Goal: Information Seeking & Learning: Learn about a topic

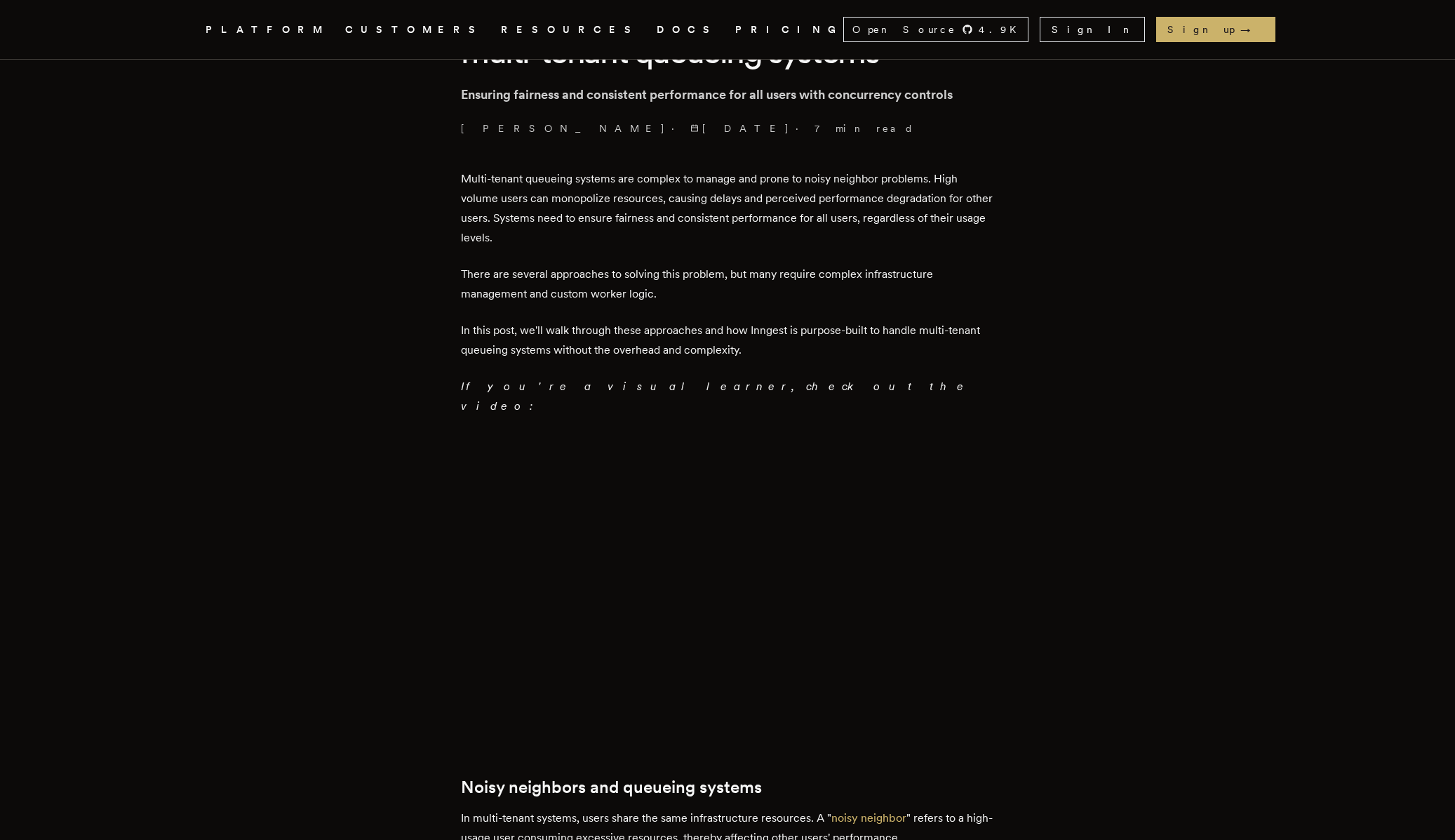
scroll to position [447, 0]
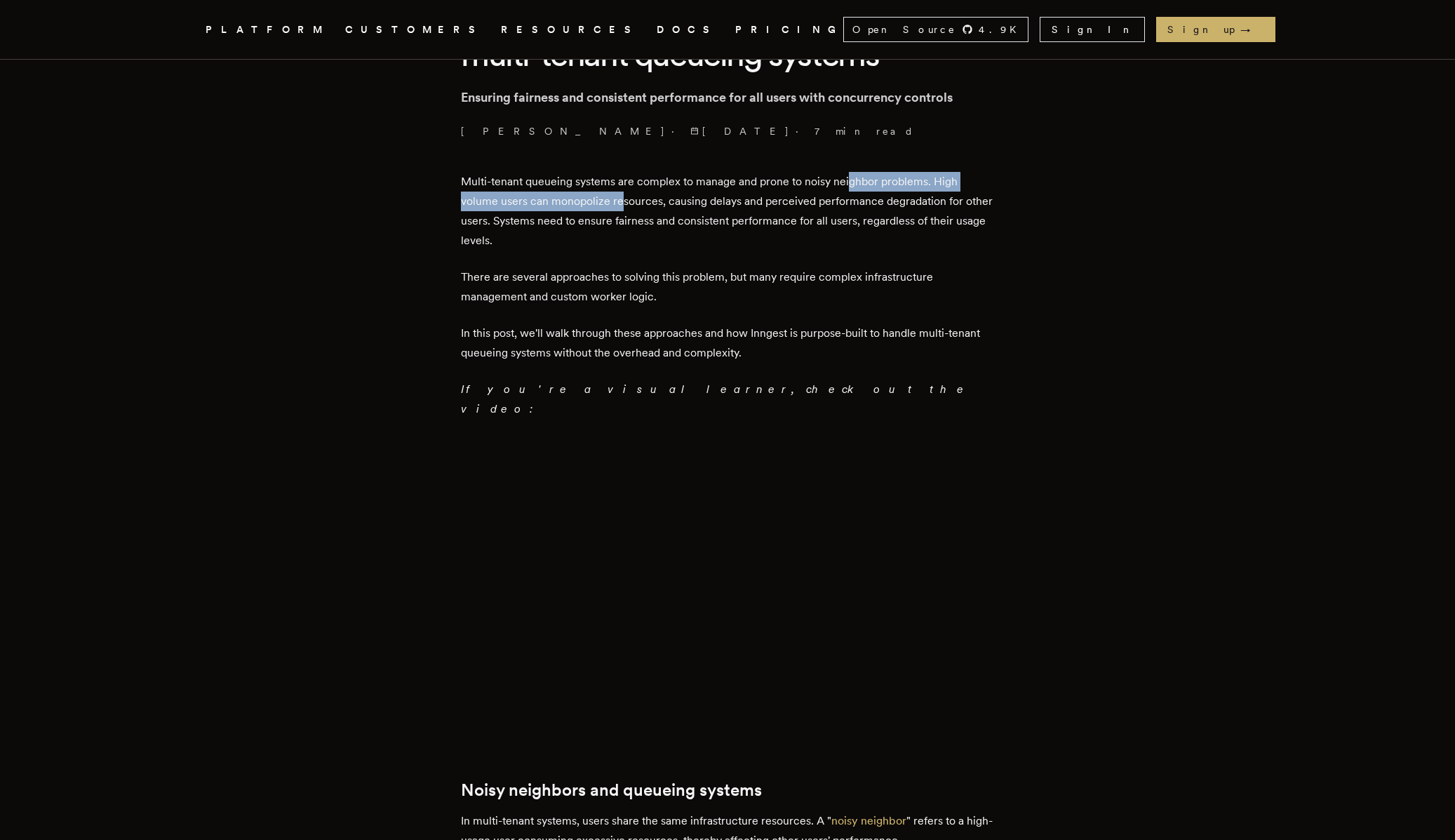
drag, startPoint x: 637, startPoint y: 190, endPoint x: 859, endPoint y: 184, distance: 222.1
click at [858, 185] on p "Multi-tenant queueing systems are complex to manage and prone to noisy neighbor…" at bounding box center [728, 210] width 533 height 79
click at [859, 184] on p "Multi-tenant queueing systems are complex to manage and prone to noisy neighbor…" at bounding box center [728, 210] width 533 height 79
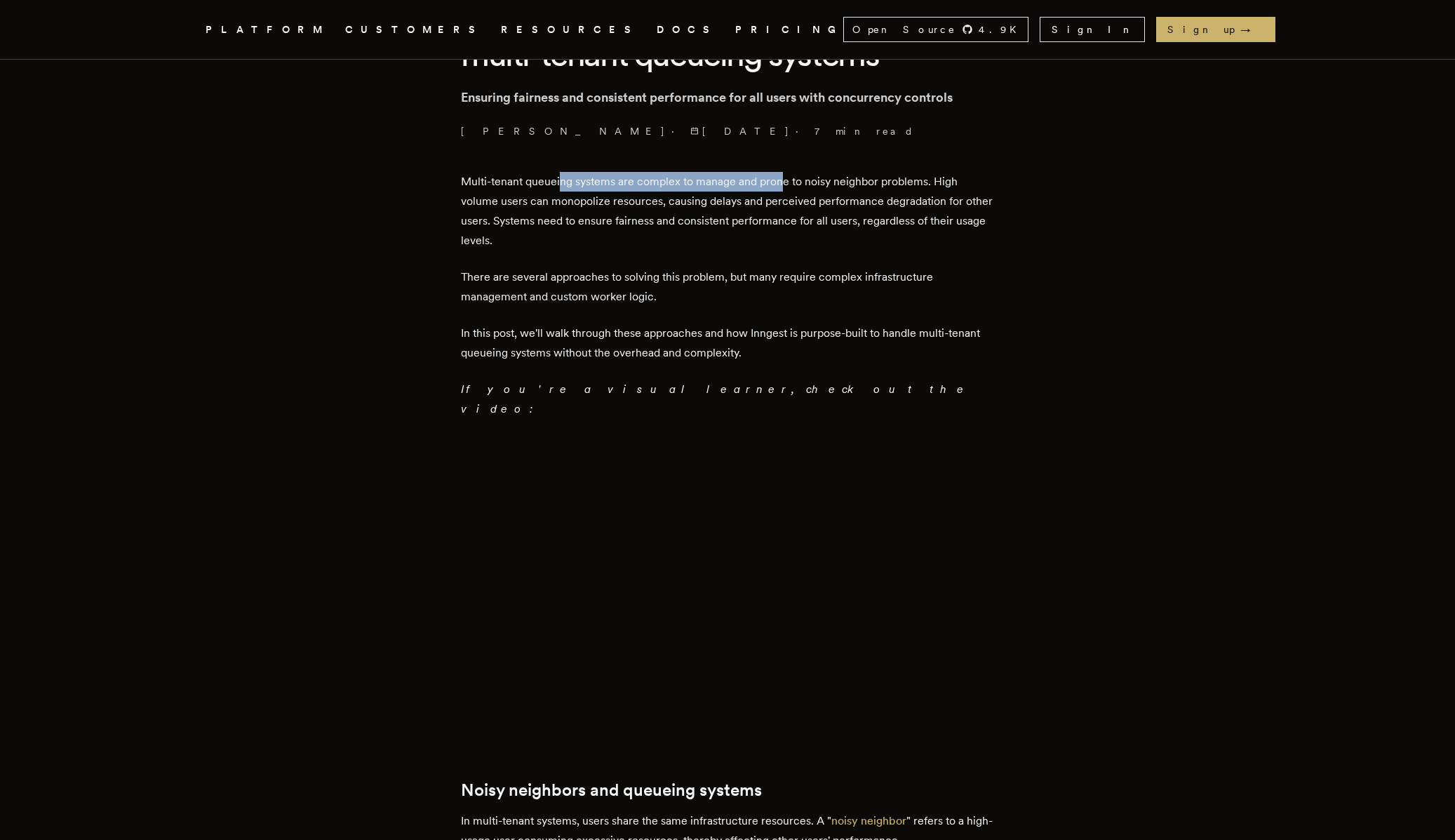
drag, startPoint x: 571, startPoint y: 187, endPoint x: 786, endPoint y: 183, distance: 215.0
click at [786, 183] on p "Multi-tenant queueing systems are complex to manage and prone to noisy neighbor…" at bounding box center [728, 210] width 533 height 79
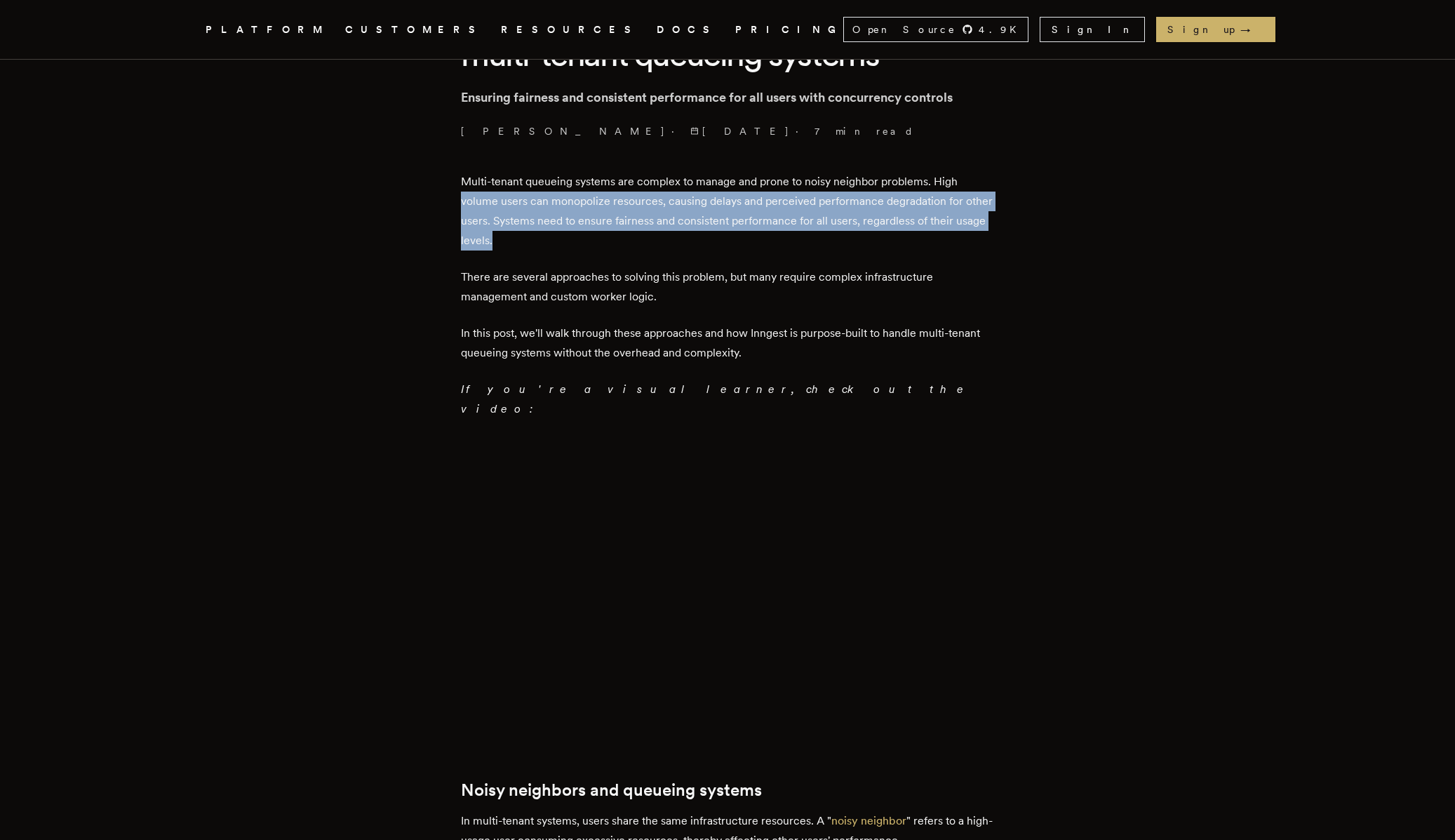
drag, startPoint x: 469, startPoint y: 194, endPoint x: 628, endPoint y: 235, distance: 164.2
click at [628, 235] on p "Multi-tenant queueing systems are complex to manage and prone to noisy neighbor…" at bounding box center [728, 210] width 533 height 79
drag, startPoint x: 586, startPoint y: 236, endPoint x: 446, endPoint y: 199, distance: 144.8
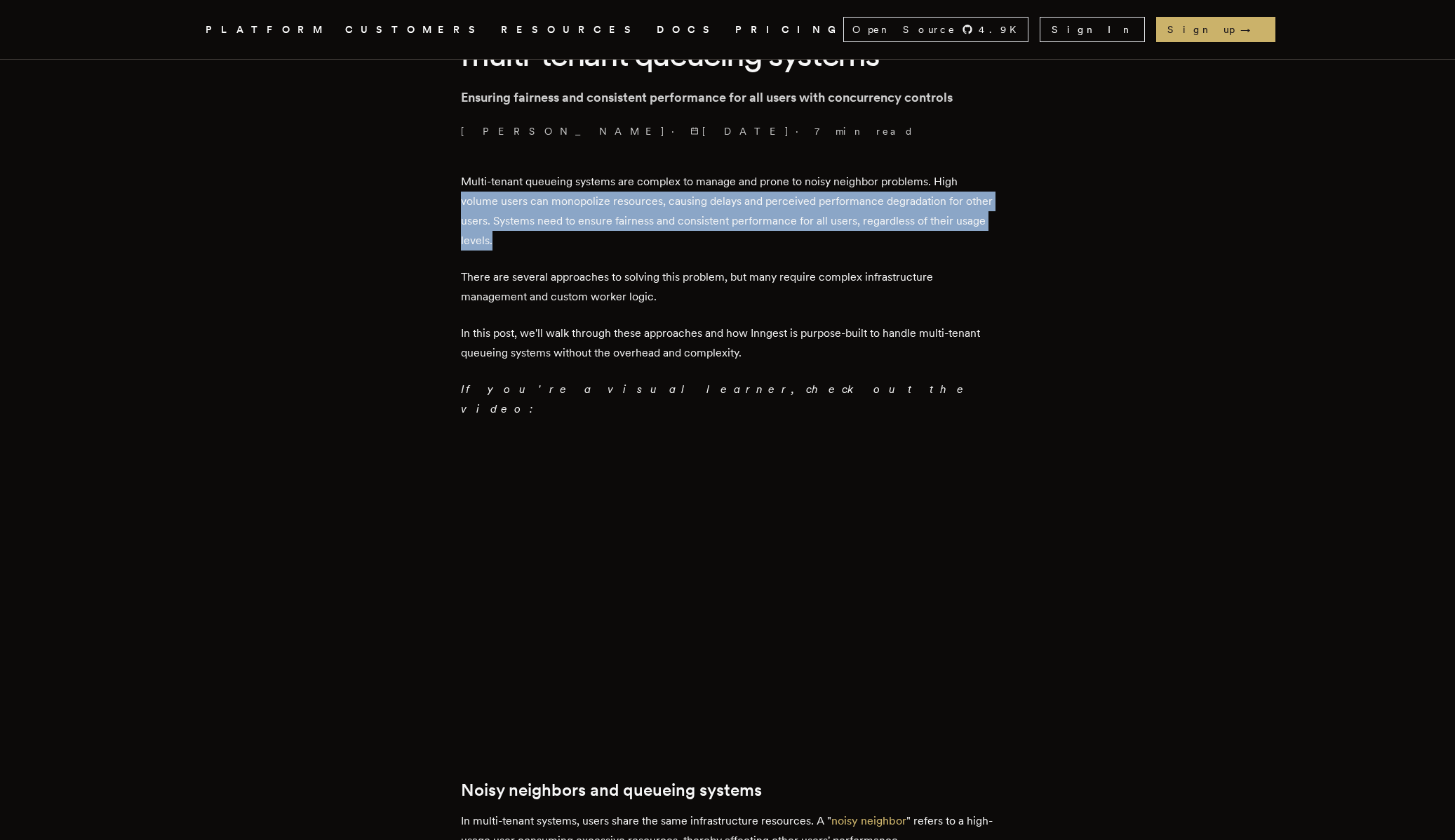
drag, startPoint x: 561, startPoint y: 260, endPoint x: 586, endPoint y: 269, distance: 26.6
click at [587, 269] on p "There are several approaches to solving this problem, but many require complex …" at bounding box center [728, 287] width 533 height 39
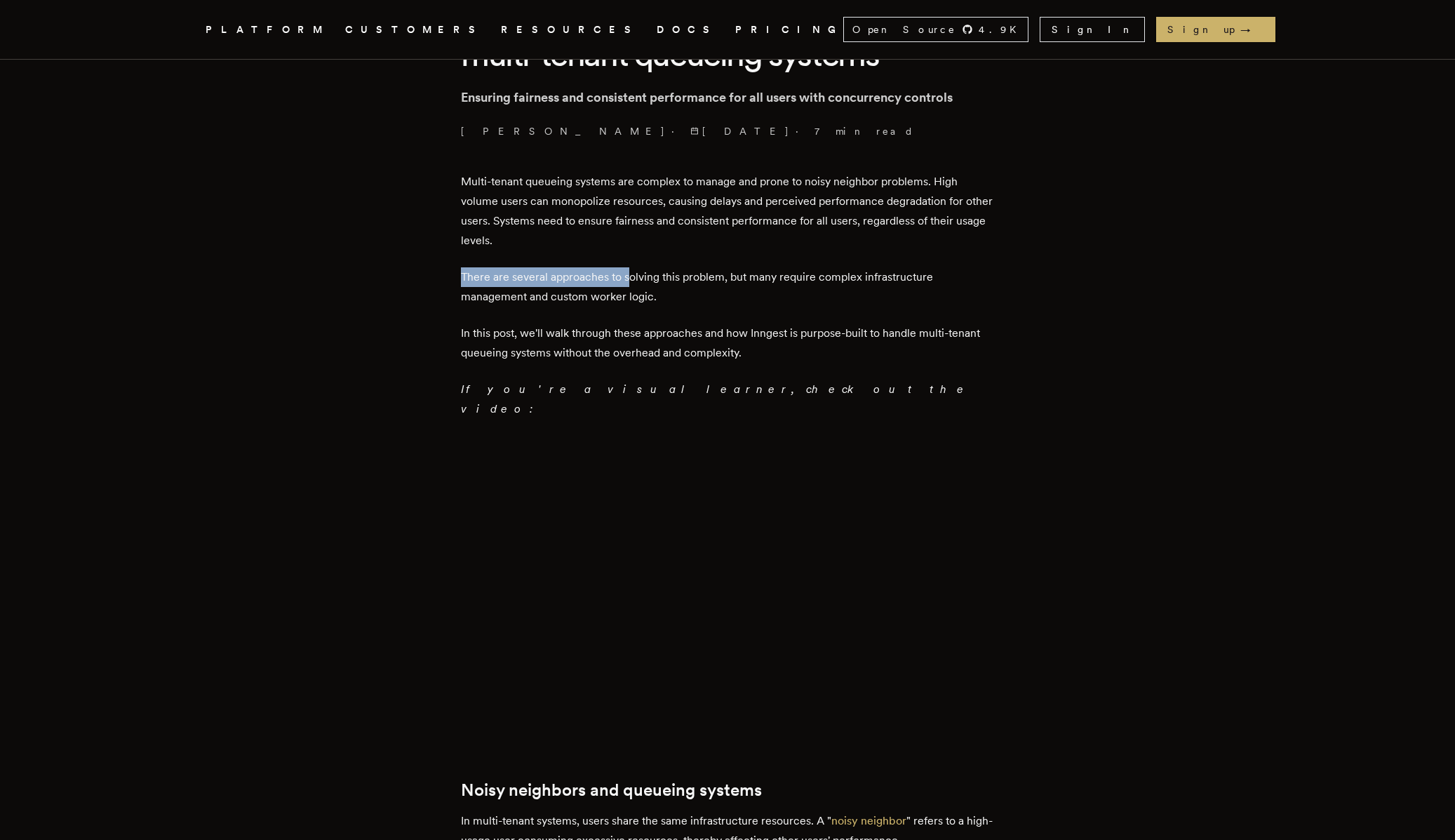
drag, startPoint x: 571, startPoint y: 274, endPoint x: 512, endPoint y: 259, distance: 60.9
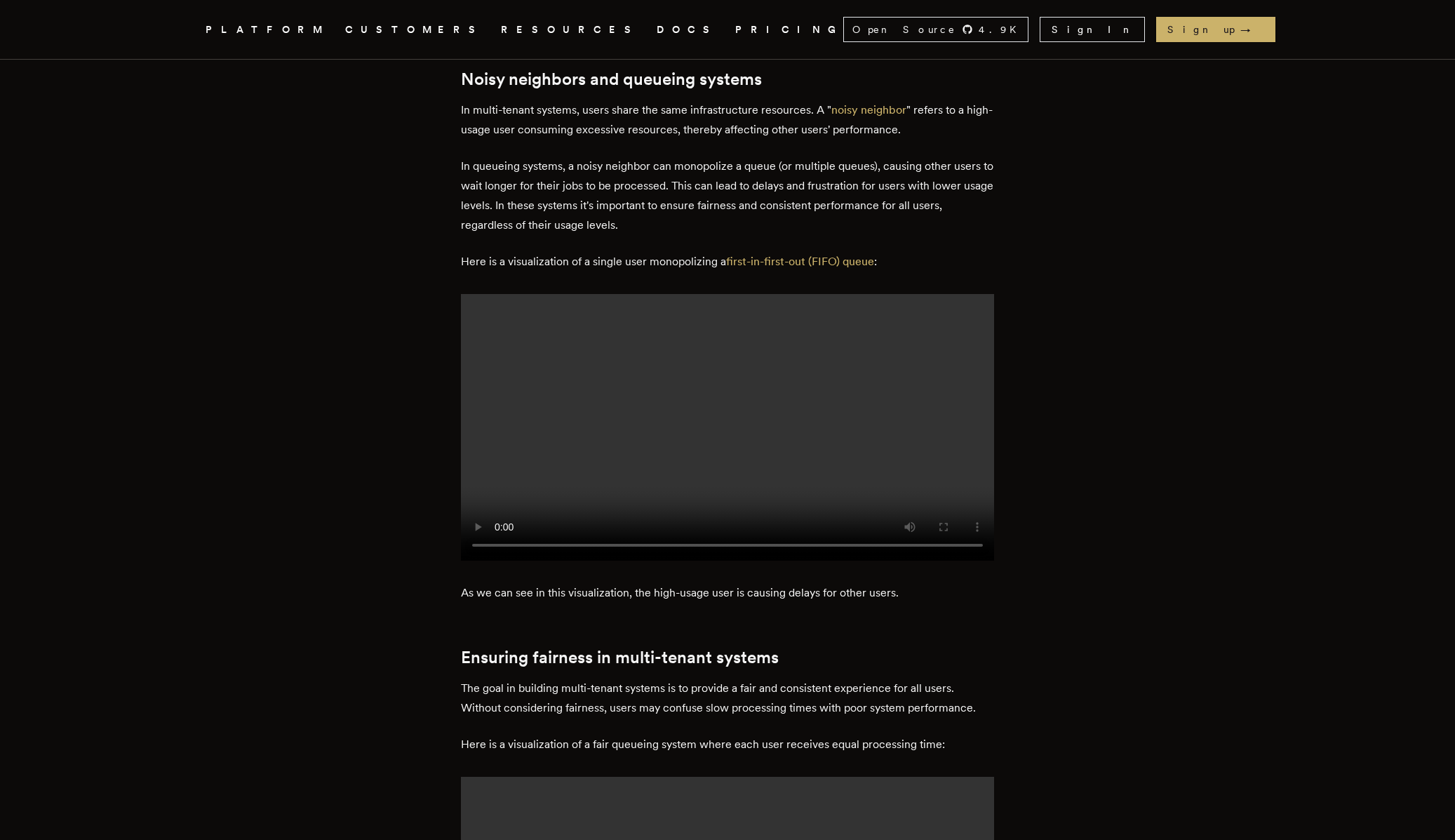
scroll to position [1329, 0]
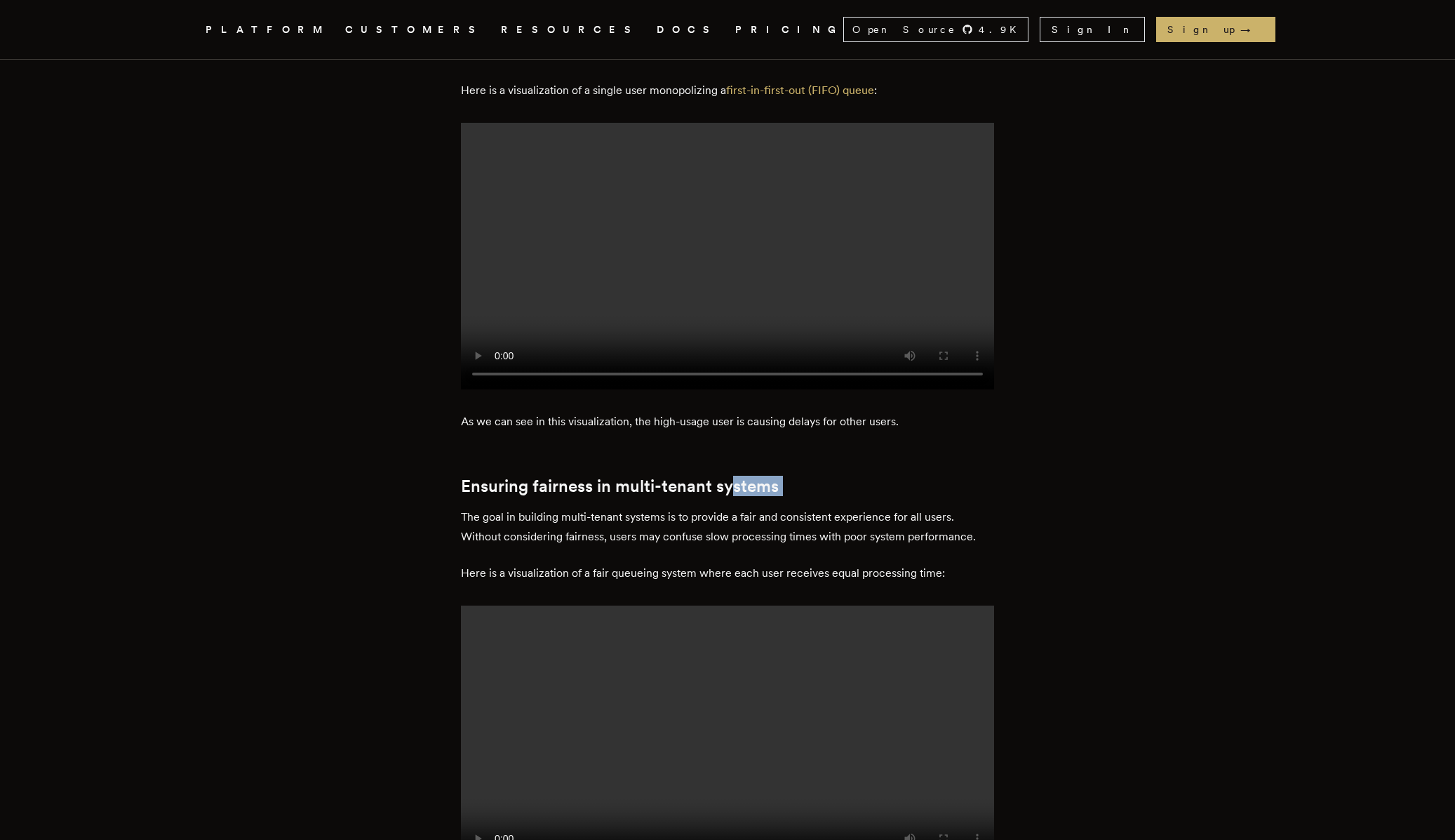
drag, startPoint x: 436, startPoint y: 443, endPoint x: 740, endPoint y: 418, distance: 305.0
click at [740, 476] on h2 "Ensuring fairness in multi-tenant systems" at bounding box center [728, 486] width 533 height 20
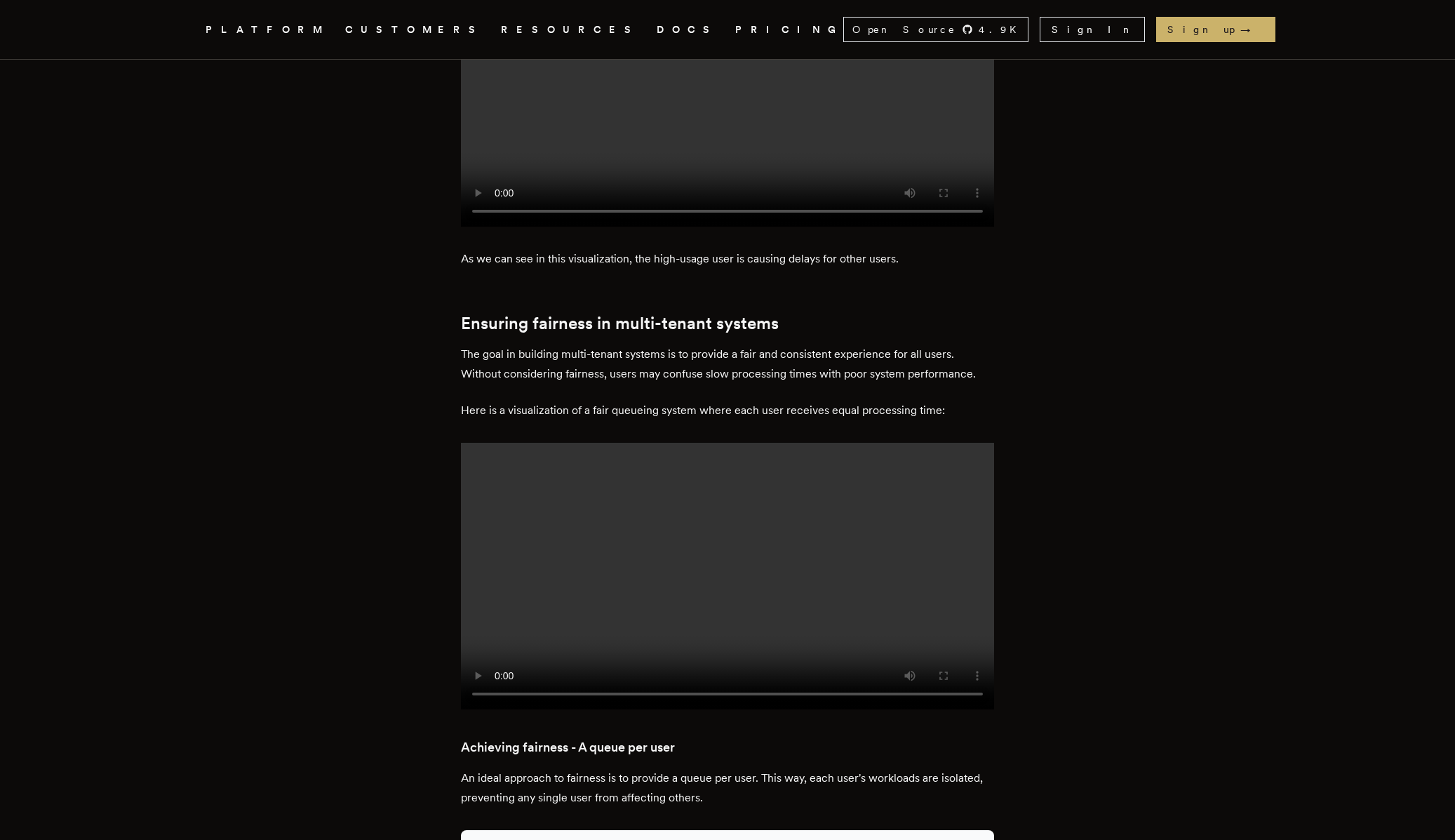
scroll to position [1790, 0]
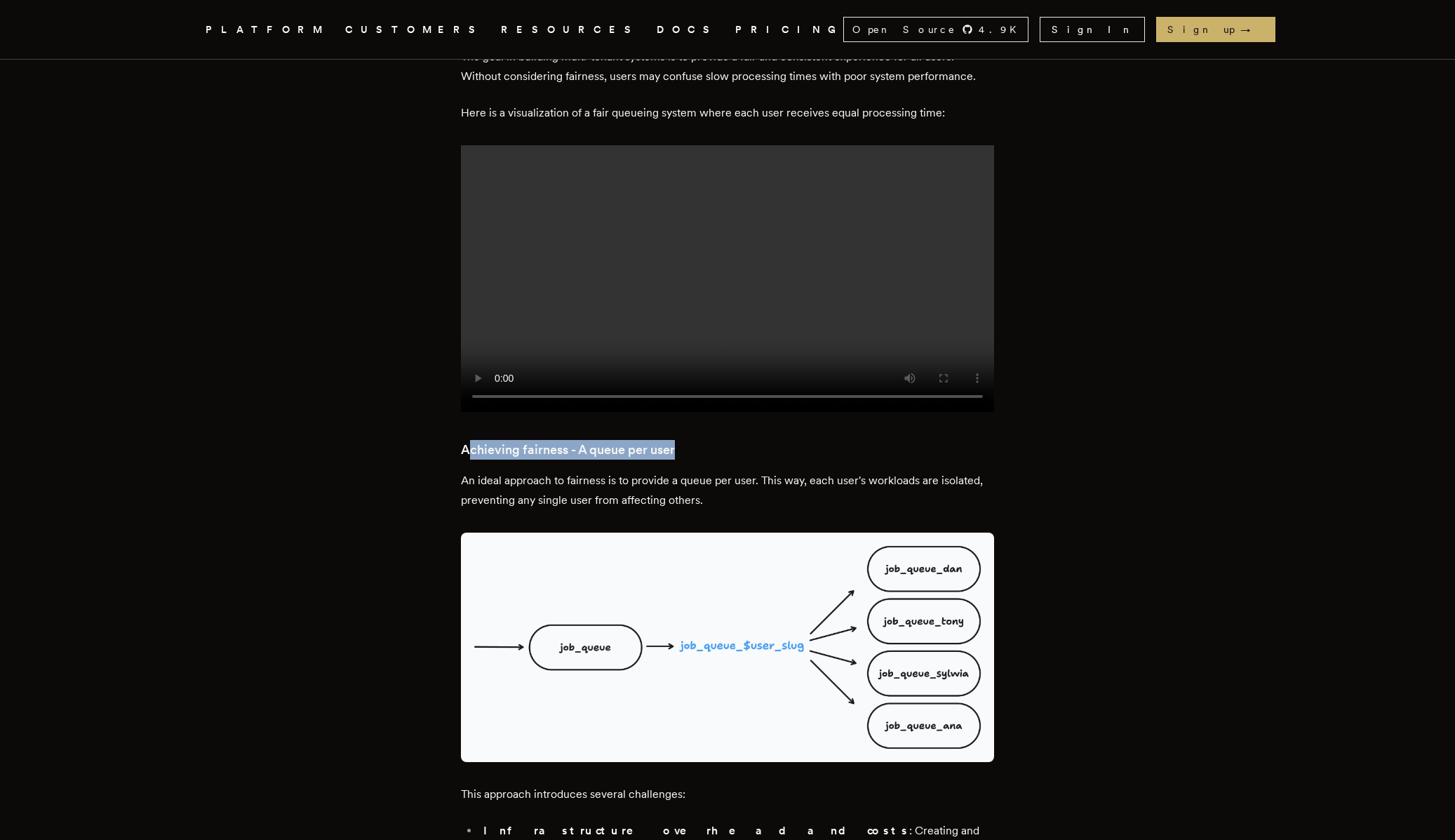
drag, startPoint x: 472, startPoint y: 370, endPoint x: 719, endPoint y: 372, distance: 247.0
click at [719, 440] on h3 "Achieving fairness - A queue per user" at bounding box center [728, 450] width 533 height 20
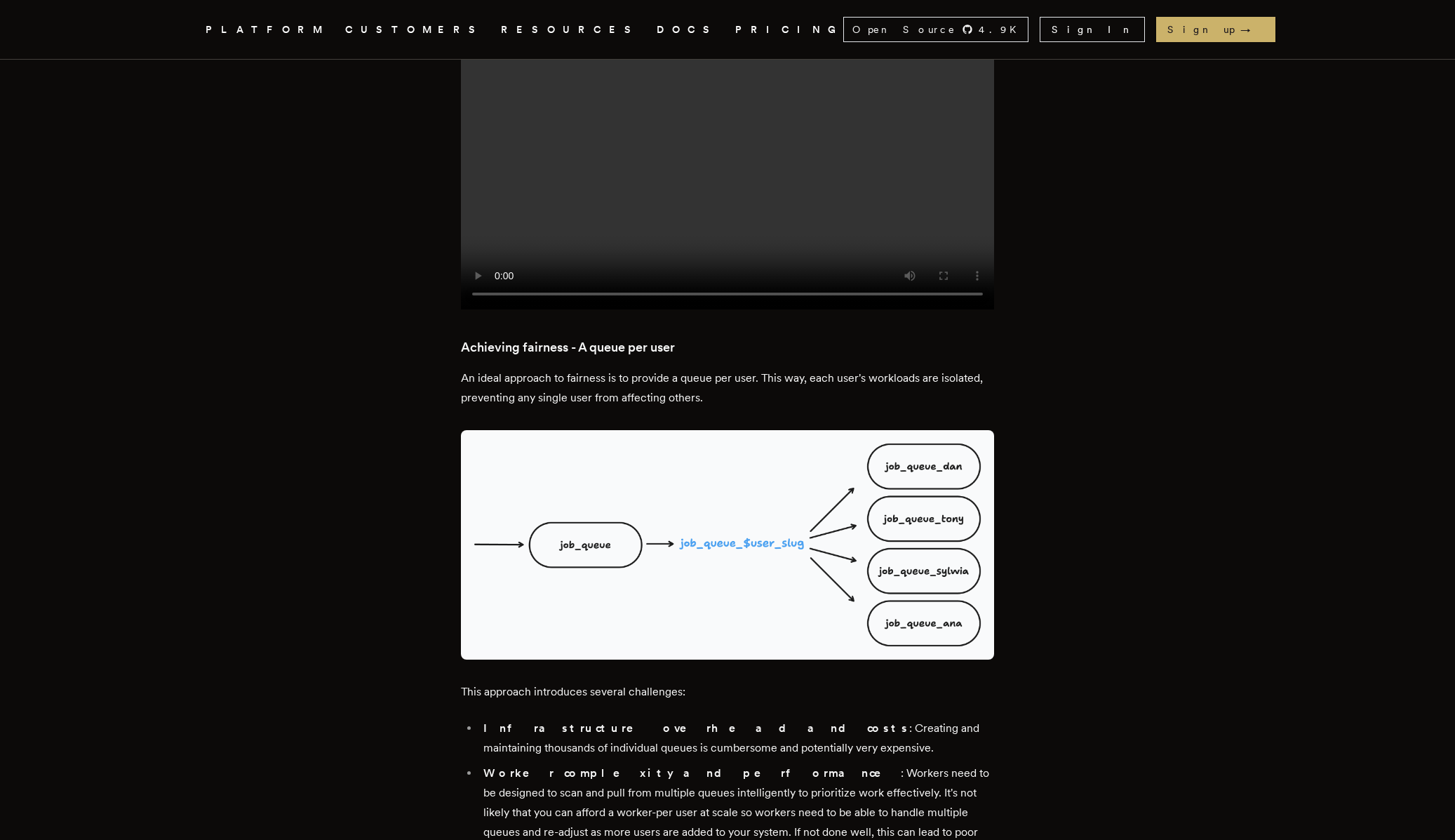
scroll to position [2264, 0]
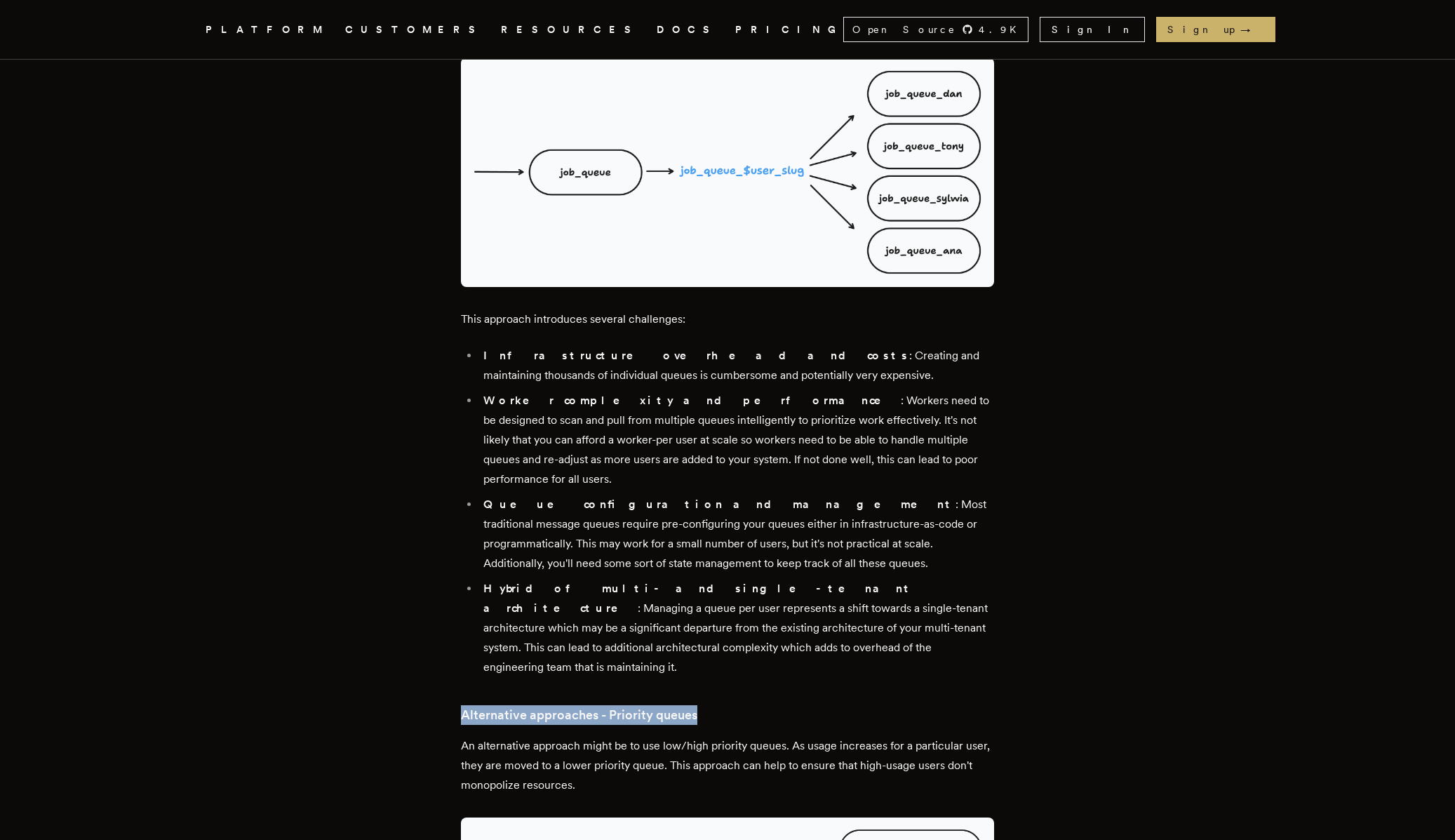
drag, startPoint x: 476, startPoint y: 574, endPoint x: 712, endPoint y: 591, distance: 236.6
click at [712, 591] on div "Multi-tenant queueing systems are complex to manage and prone to noisy neighbor…" at bounding box center [728, 698] width 533 height 4687
click at [712, 705] on h3 "Alternative approaches - Priority queues" at bounding box center [728, 715] width 533 height 20
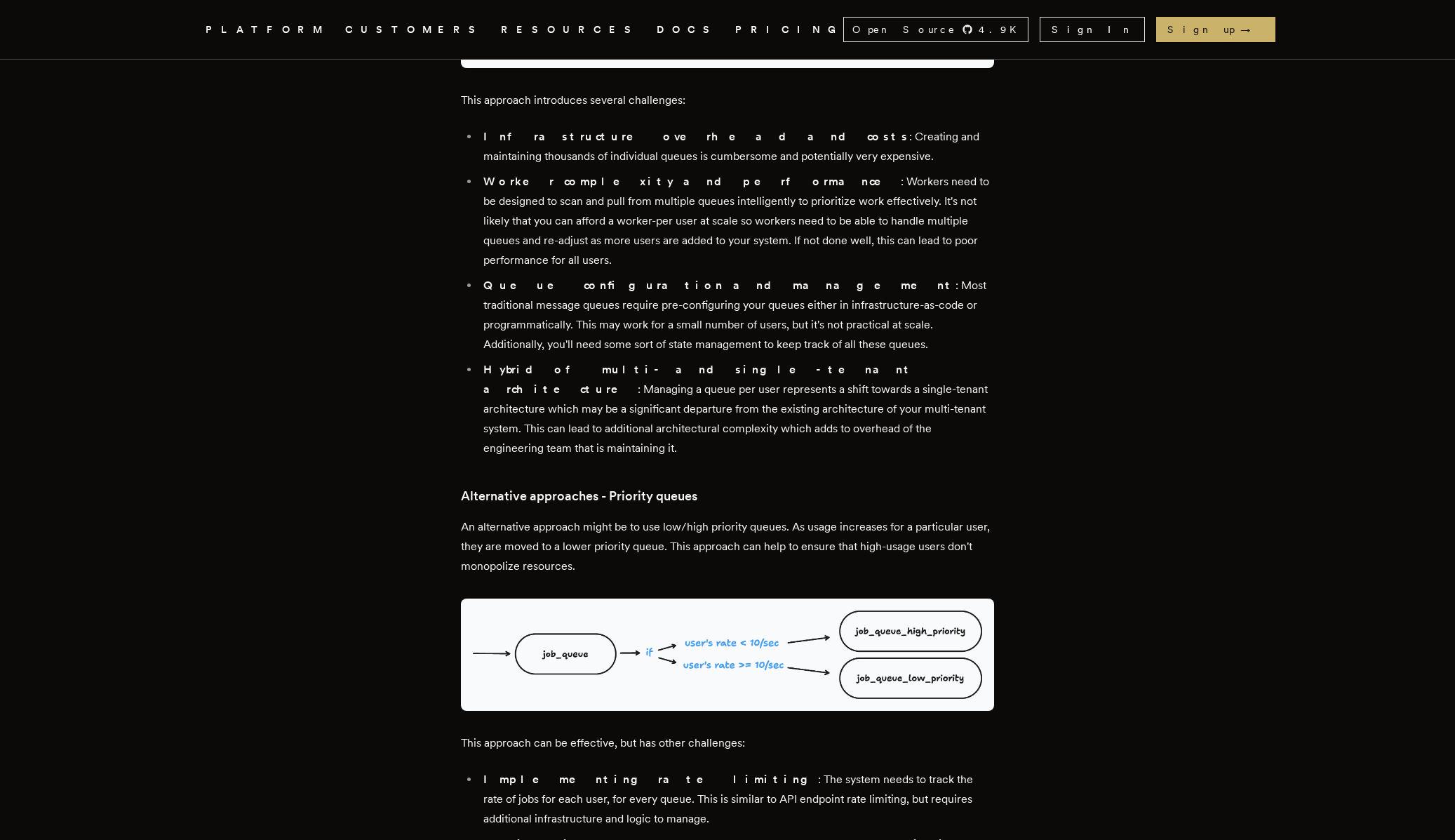
scroll to position [2517, 0]
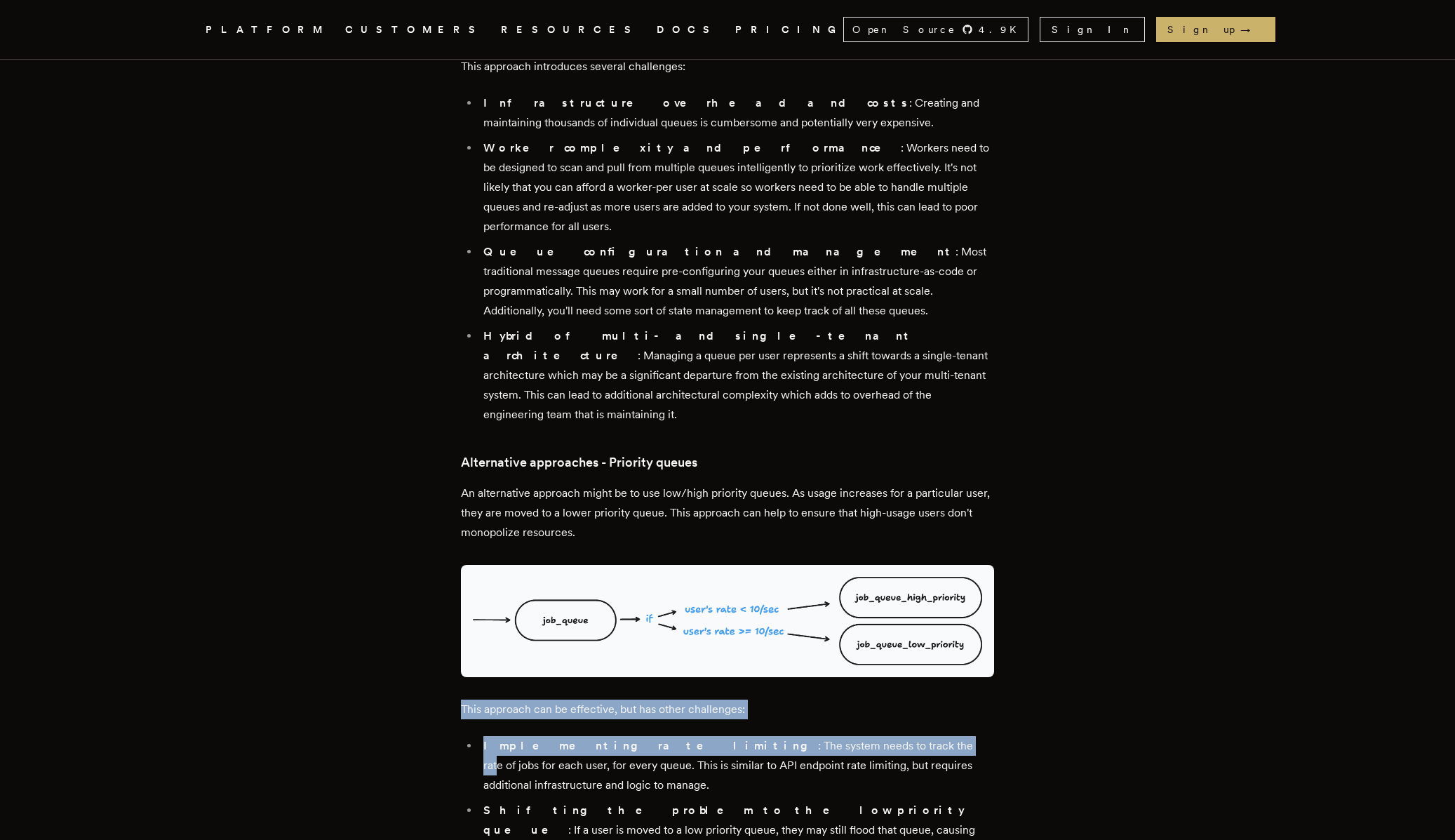
drag, startPoint x: 491, startPoint y: 564, endPoint x: 796, endPoint y: 620, distance: 310.1
click at [796, 620] on div "Multi-tenant queueing systems are complex to manage and prone to noisy neighbor…" at bounding box center [728, 445] width 533 height 4687
click at [796, 736] on li "Implementing rate limiting : The system needs to track the rate of jobs for eac…" at bounding box center [737, 765] width 515 height 59
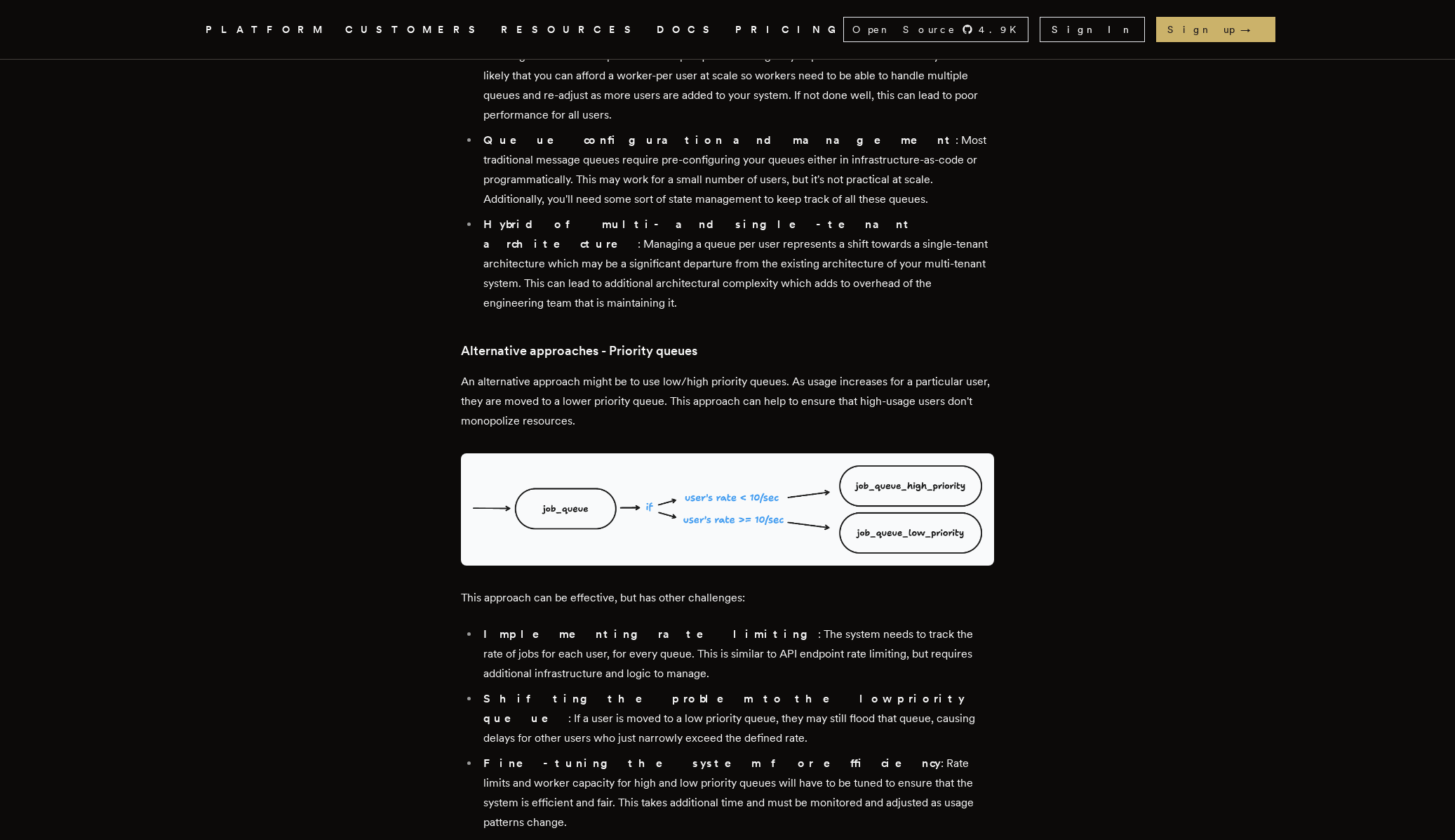
scroll to position [2798, 0]
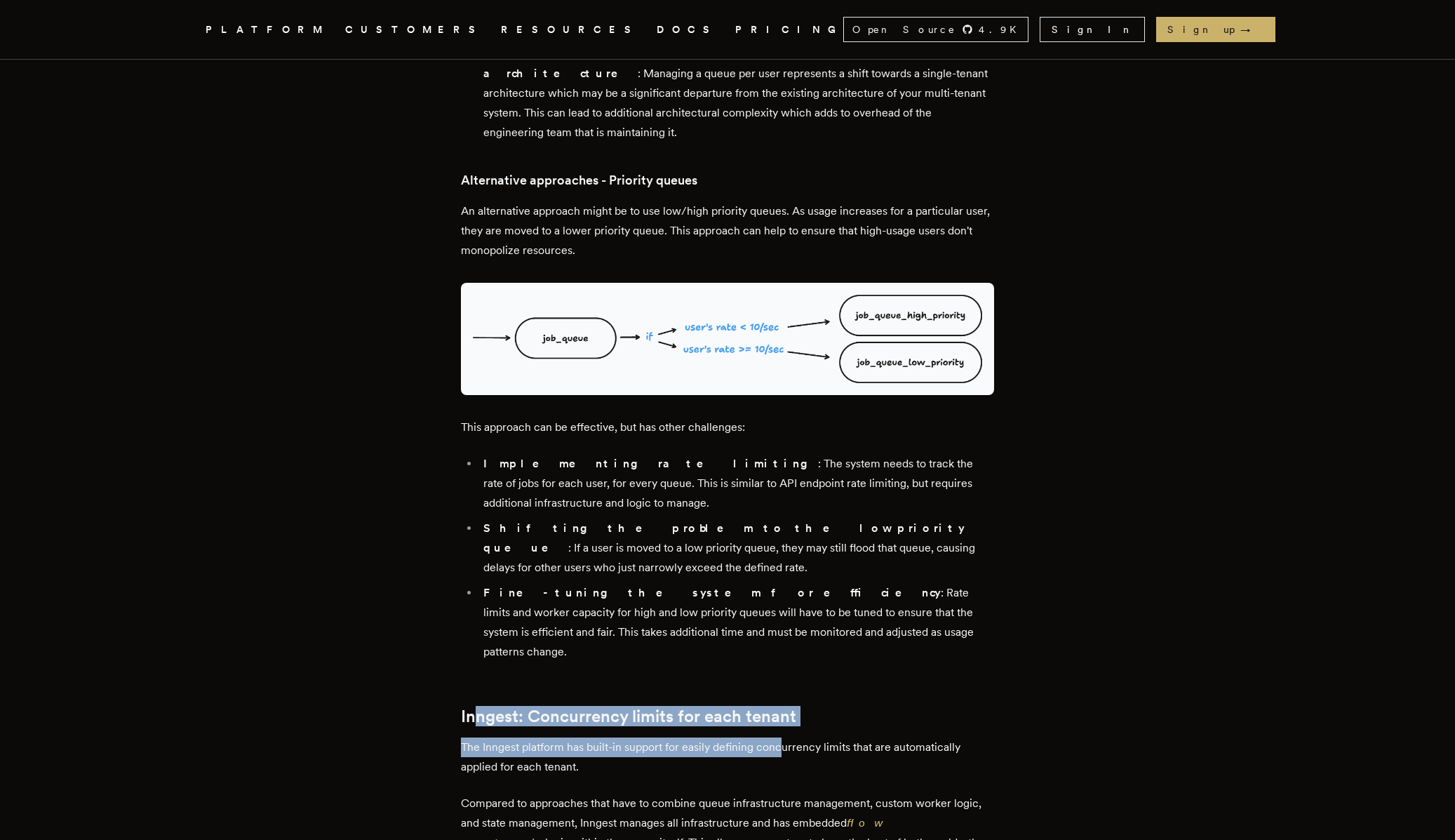
drag, startPoint x: 503, startPoint y: 548, endPoint x: 789, endPoint y: 567, distance: 286.6
click at [789, 567] on div "Multi-tenant queueing systems are complex to manage and prone to noisy neighbor…" at bounding box center [728, 163] width 533 height 4687
click at [789, 737] on p "The Inngest platform has built-in support for easily defining concurrency limit…" at bounding box center [728, 757] width 533 height 39
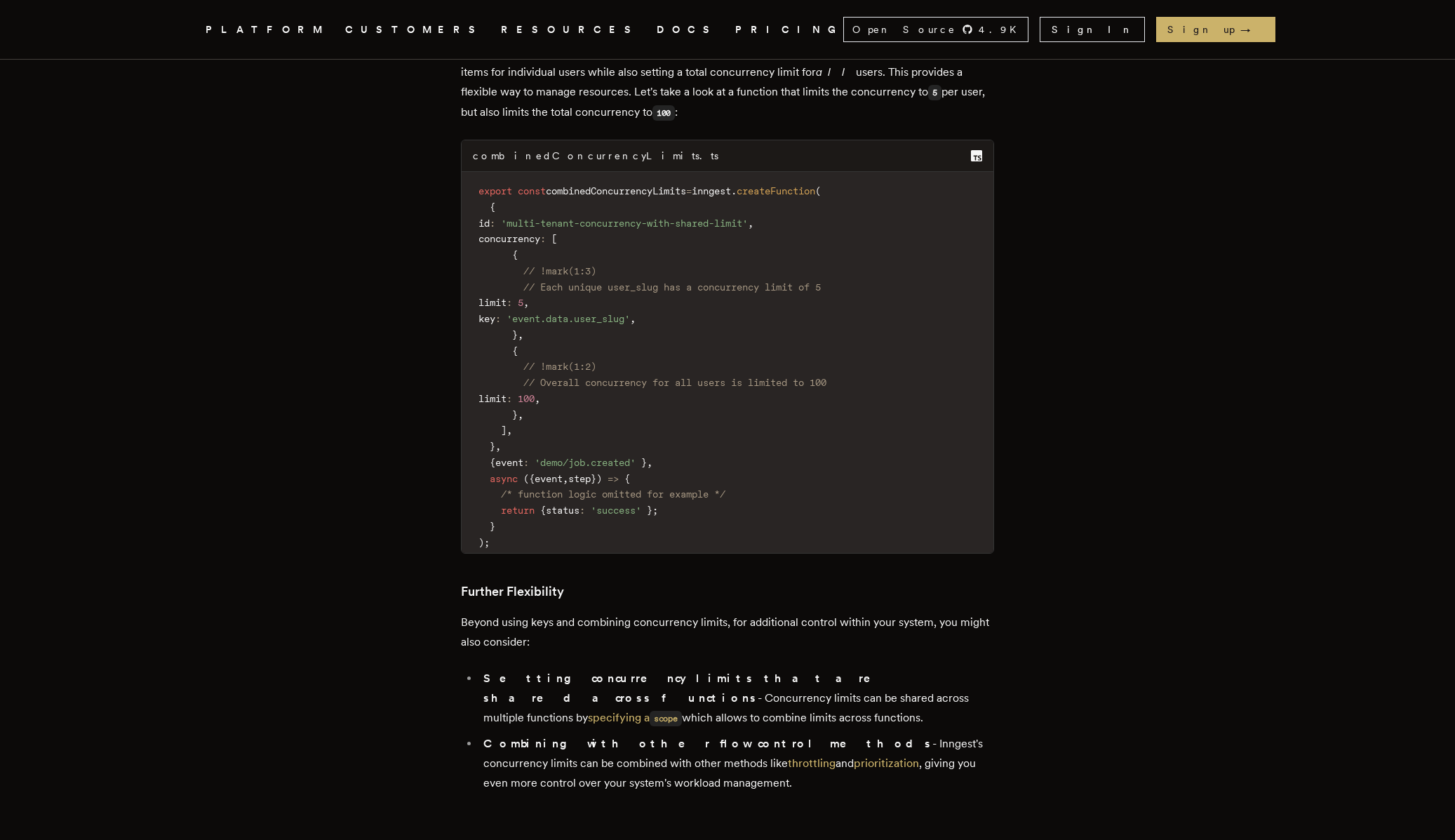
scroll to position [4430, 0]
